Goal: Transaction & Acquisition: Purchase product/service

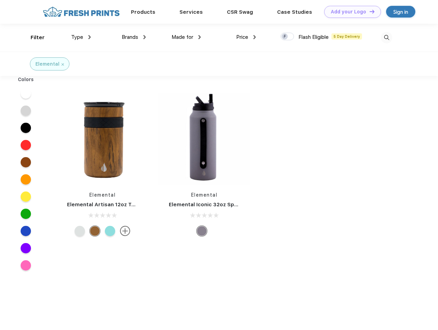
click at [350, 12] on link "Add your Logo Design Tool" at bounding box center [352, 12] width 57 height 12
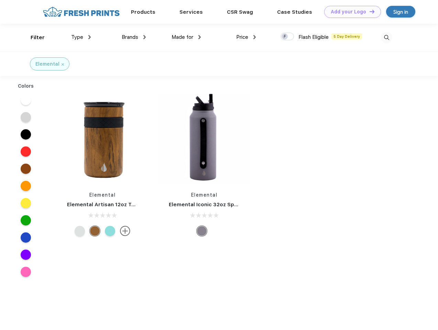
click at [0, 0] on div "Design Tool" at bounding box center [0, 0] width 0 height 0
click at [369, 11] on link "Add your Logo Design Tool" at bounding box center [352, 12] width 57 height 12
click at [33, 37] on div "Filter" at bounding box center [38, 38] width 14 height 8
click at [81, 37] on span "Type" at bounding box center [77, 37] width 12 height 6
click at [134, 37] on span "Brands" at bounding box center [130, 37] width 17 height 6
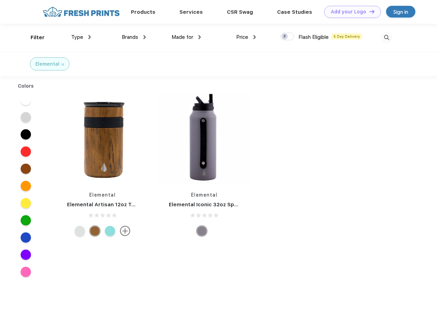
click at [186, 37] on span "Made for" at bounding box center [183, 37] width 22 height 6
click at [246, 37] on span "Price" at bounding box center [242, 37] width 12 height 6
click at [288, 37] on div at bounding box center [287, 37] width 13 height 8
click at [285, 37] on input "checkbox" at bounding box center [283, 34] width 4 height 4
click at [387, 37] on img at bounding box center [386, 37] width 11 height 11
